Goal: Find specific page/section: Find specific page/section

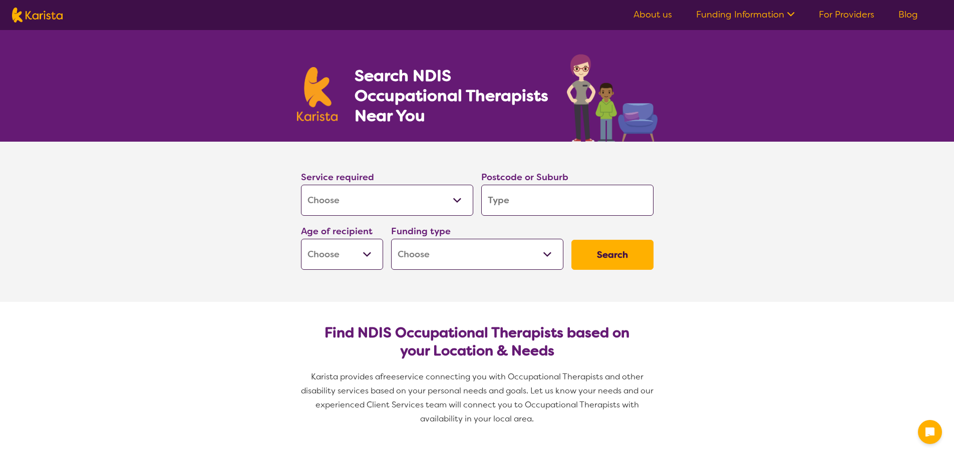
select select "[MEDICAL_DATA]"
click at [502, 199] on input "search" at bounding box center [567, 200] width 172 height 31
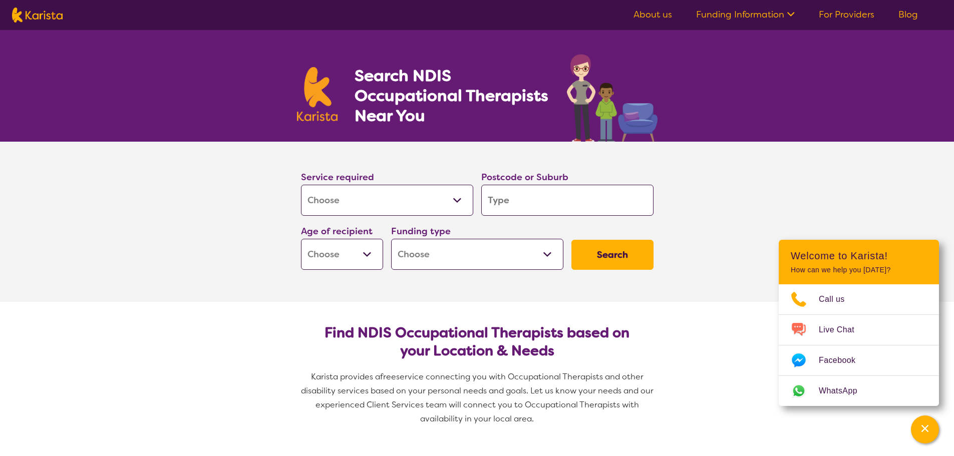
type input "3188"
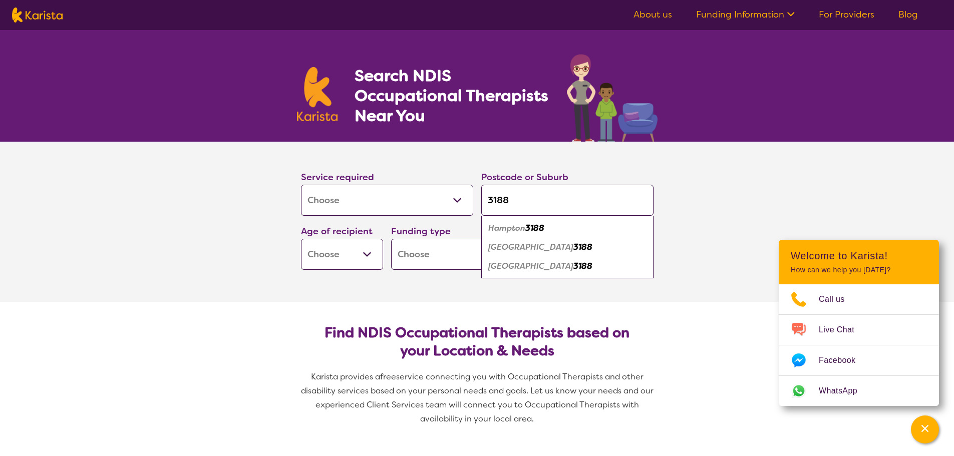
click at [369, 249] on select "Early Childhood - 0 to 9 Child - 10 to 11 Adolescent - 12 to 17 Adult - 18 to 6…" at bounding box center [342, 254] width 82 height 31
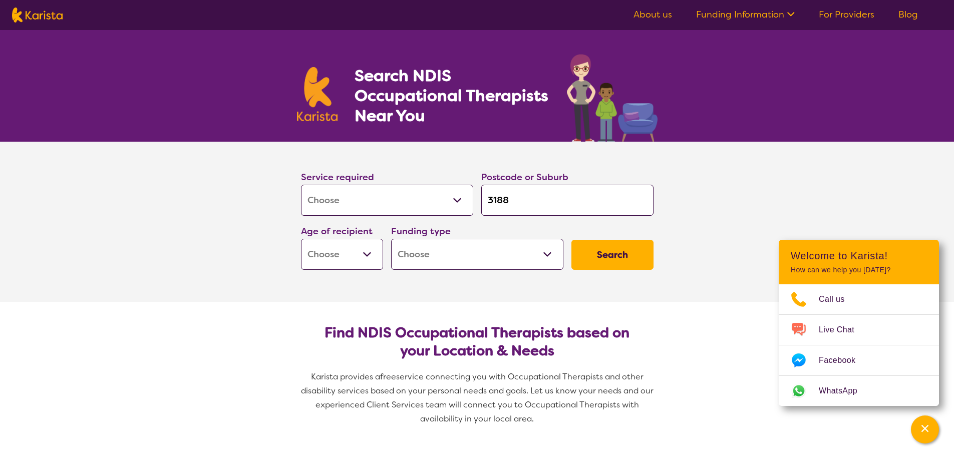
select select "AD"
click at [301, 239] on select "Early Childhood - 0 to 9 Child - 10 to 11 Adolescent - 12 to 17 Adult - 18 to 6…" at bounding box center [342, 254] width 82 height 31
select select "AD"
click at [544, 255] on select "Home Care Package (HCP) National Disability Insurance Scheme (NDIS) I don't know" at bounding box center [477, 254] width 172 height 31
select select "NDIS"
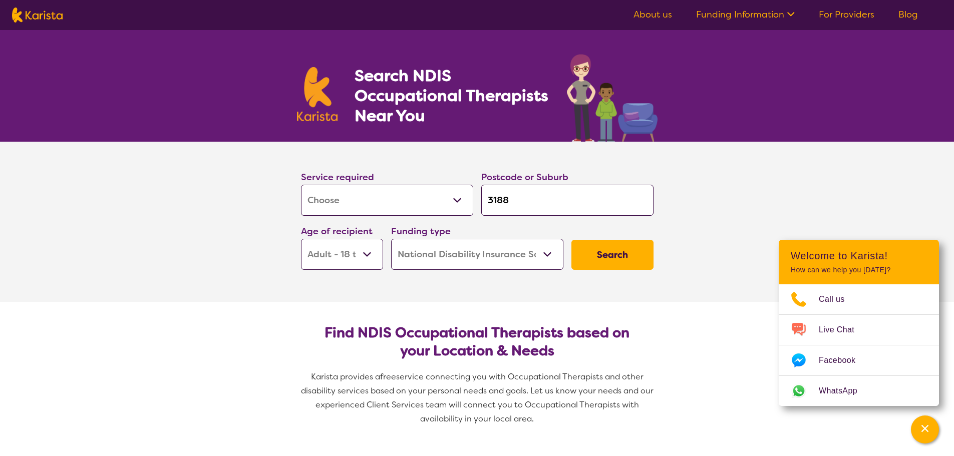
click at [391, 239] on select "Home Care Package (HCP) National Disability Insurance Scheme (NDIS) I don't know" at bounding box center [477, 254] width 172 height 31
select select "NDIS"
